Goal: Navigation & Orientation: Go to known website

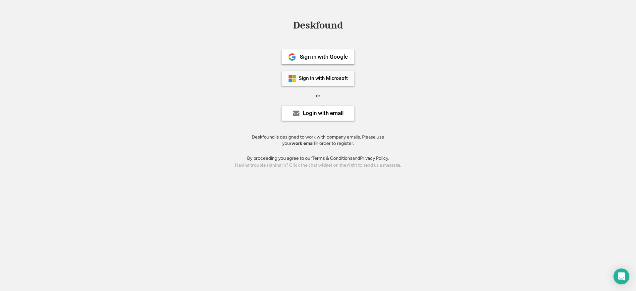
click at [330, 80] on div "Sign in with Microsoft" at bounding box center [323, 78] width 49 height 5
click at [326, 78] on div "Sign in with Microsoft" at bounding box center [323, 78] width 49 height 5
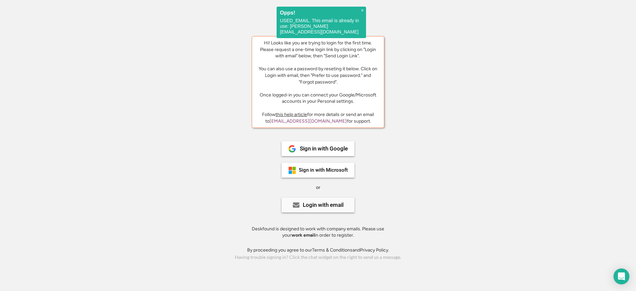
click at [328, 207] on div "Login with email" at bounding box center [323, 205] width 41 height 6
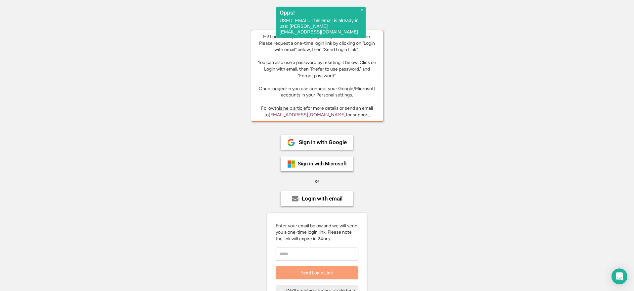
scroll to position [16, 0]
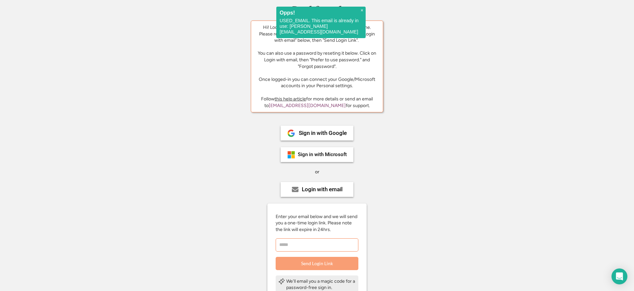
click at [315, 241] on input "email" at bounding box center [317, 244] width 83 height 13
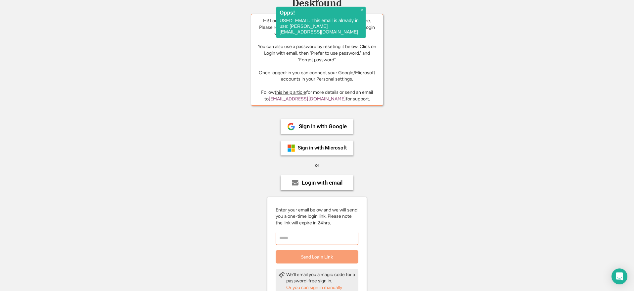
scroll to position [31, 0]
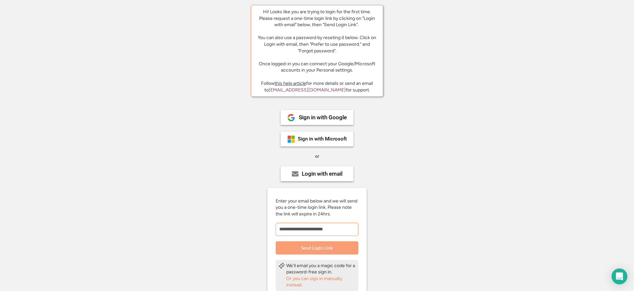
type input "**********"
click at [338, 246] on button "Send Login Link" at bounding box center [317, 247] width 83 height 13
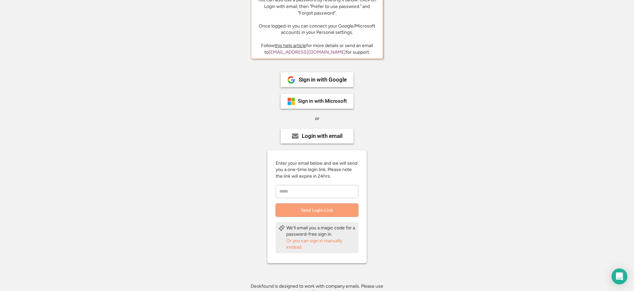
scroll to position [97, 0]
